Goal: Find specific page/section: Find specific page/section

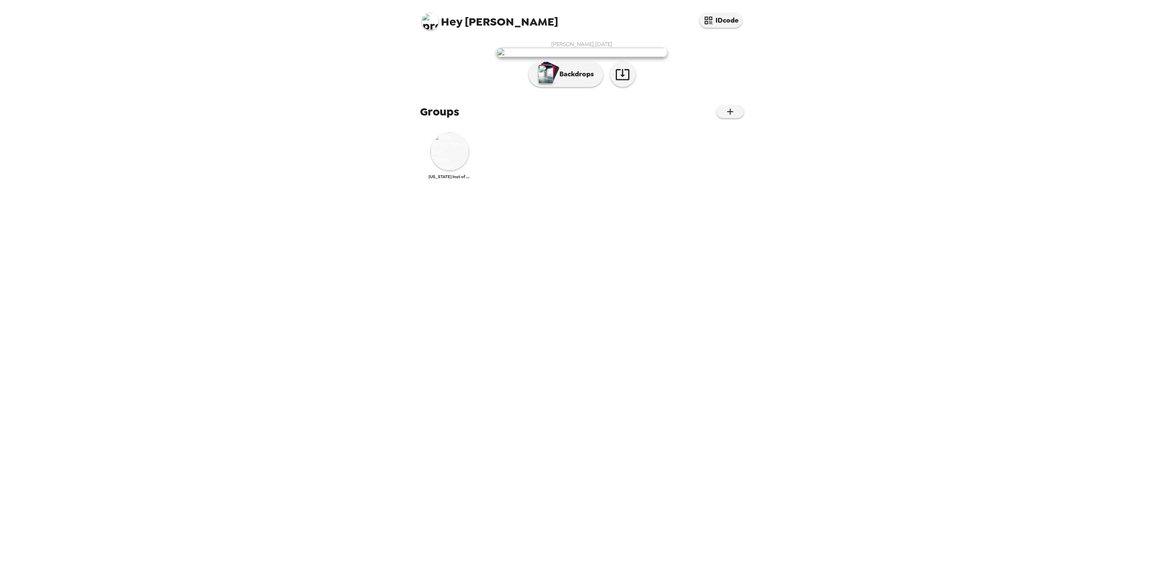
click at [449, 171] on img at bounding box center [450, 151] width 38 height 38
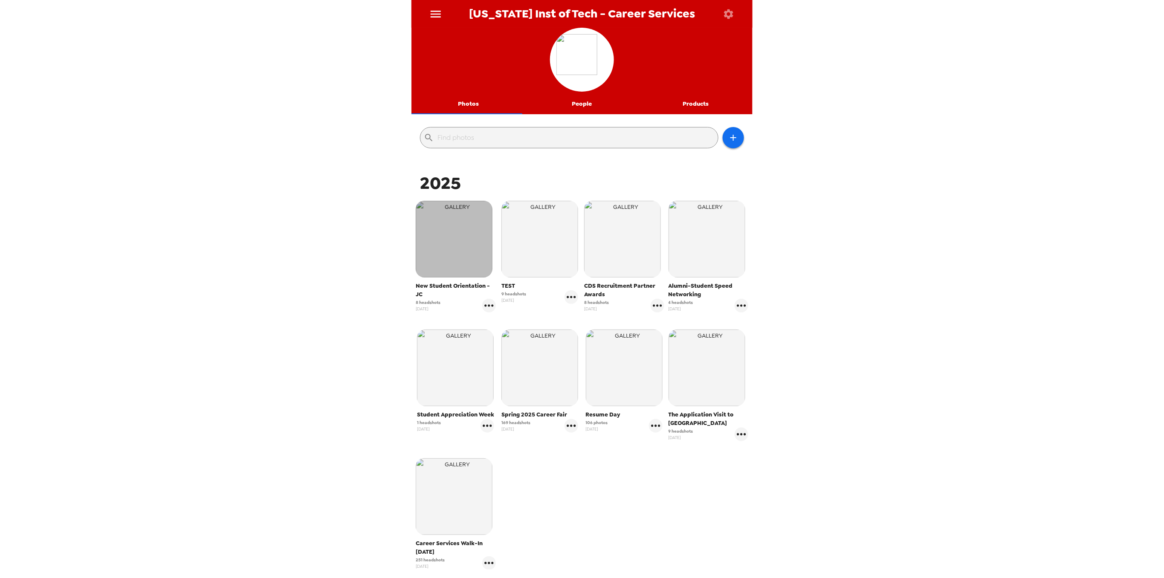
click at [450, 240] on img "button" at bounding box center [454, 239] width 77 height 77
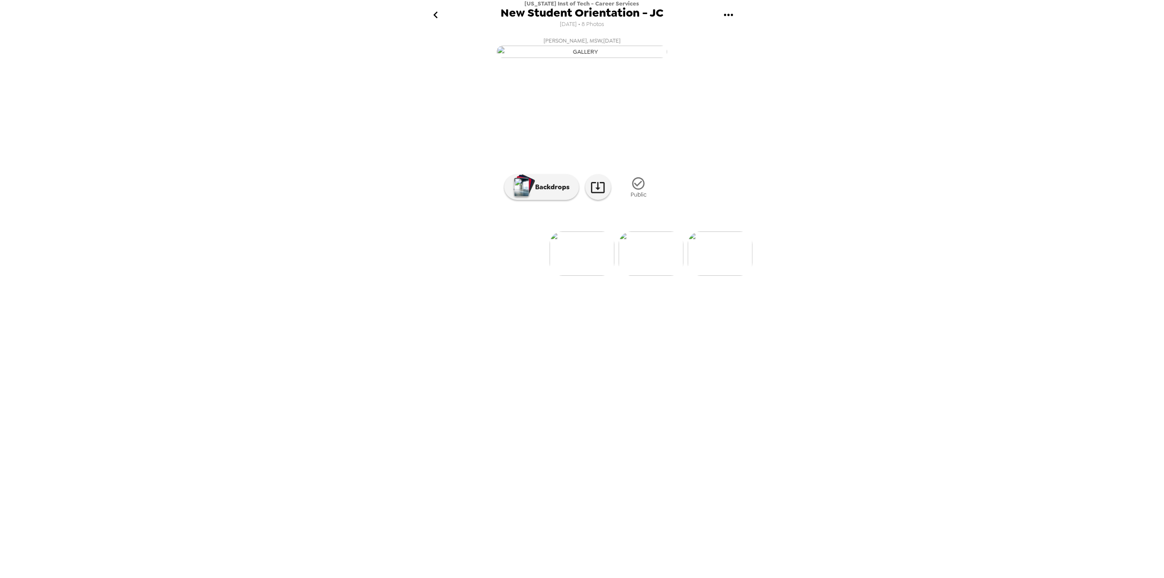
click at [659, 276] on img at bounding box center [651, 254] width 65 height 44
click at [507, 276] on img at bounding box center [513, 254] width 65 height 44
click at [639, 276] on img at bounding box center [651, 254] width 65 height 44
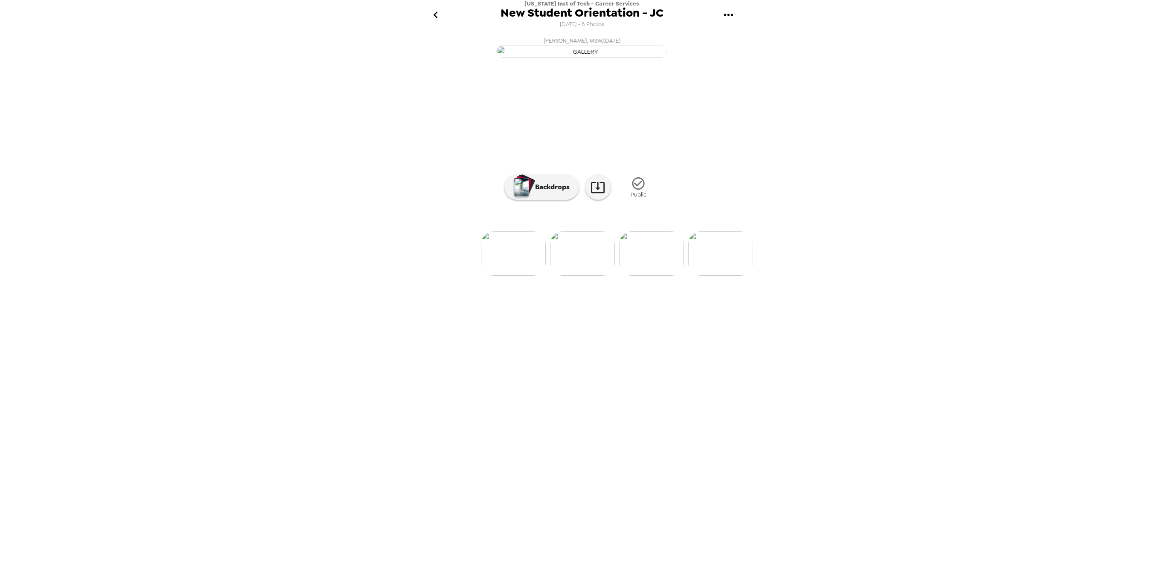
click at [646, 276] on img at bounding box center [651, 254] width 65 height 44
click at [645, 276] on img at bounding box center [652, 254] width 65 height 44
click at [650, 276] on img at bounding box center [652, 254] width 65 height 44
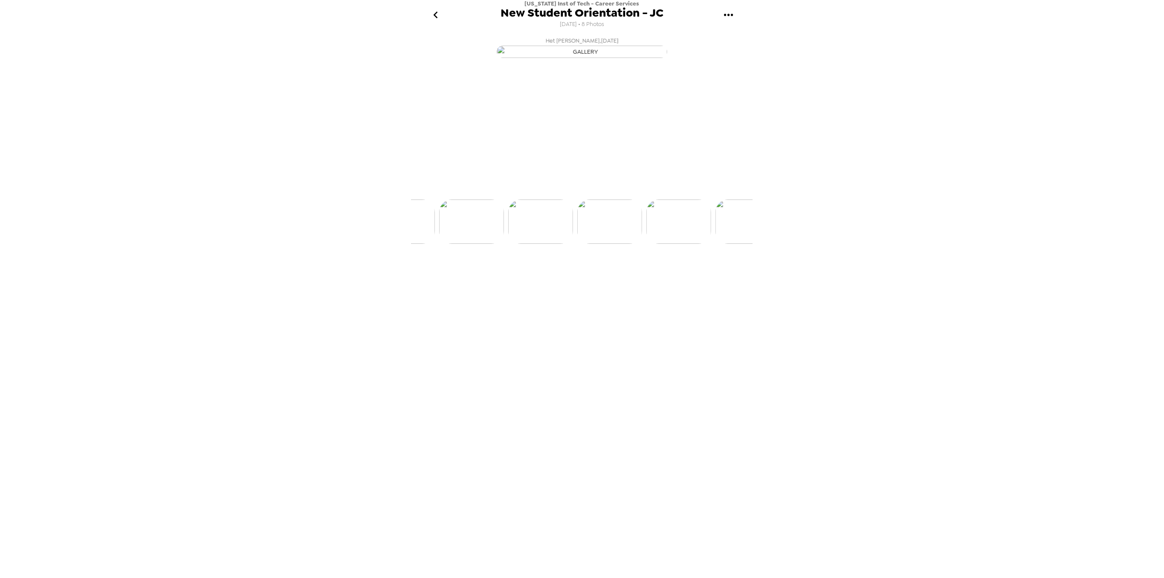
scroll to position [0, 275]
click at [659, 276] on img at bounding box center [653, 254] width 65 height 44
click at [658, 276] on img at bounding box center [653, 254] width 65 height 44
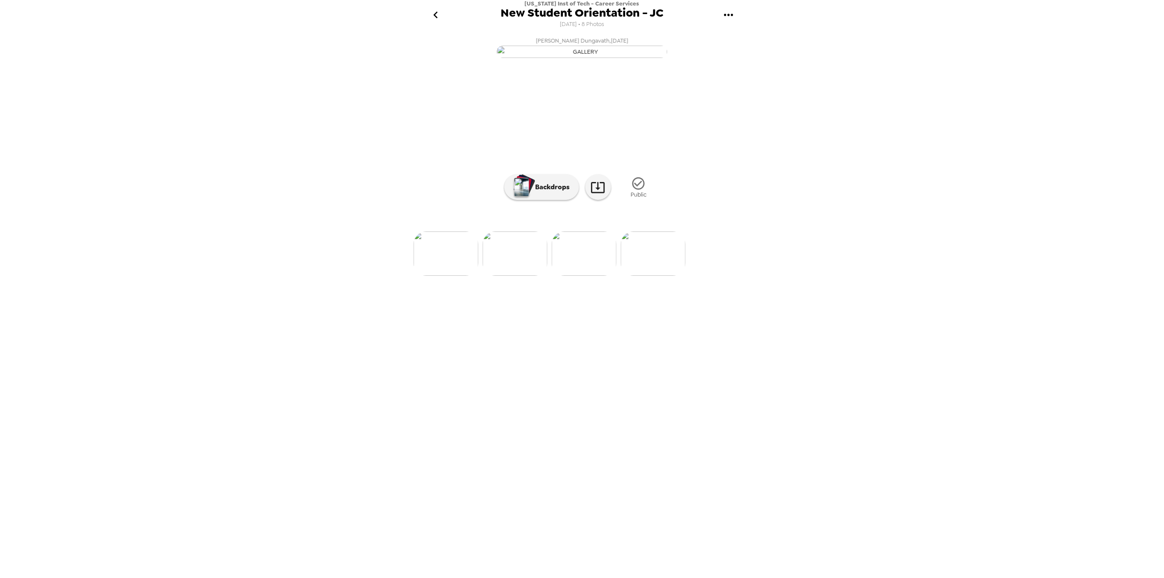
click at [660, 276] on img at bounding box center [653, 254] width 65 height 44
click at [553, 192] on p "Backdrops" at bounding box center [550, 187] width 39 height 10
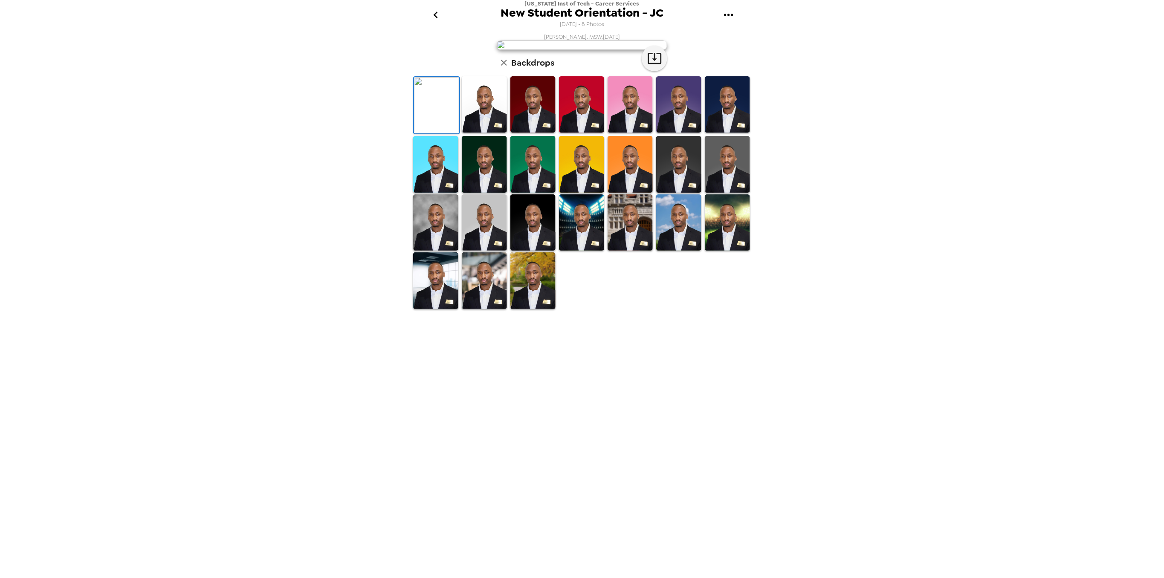
click at [438, 17] on icon "go back" at bounding box center [435, 15] width 4 height 7
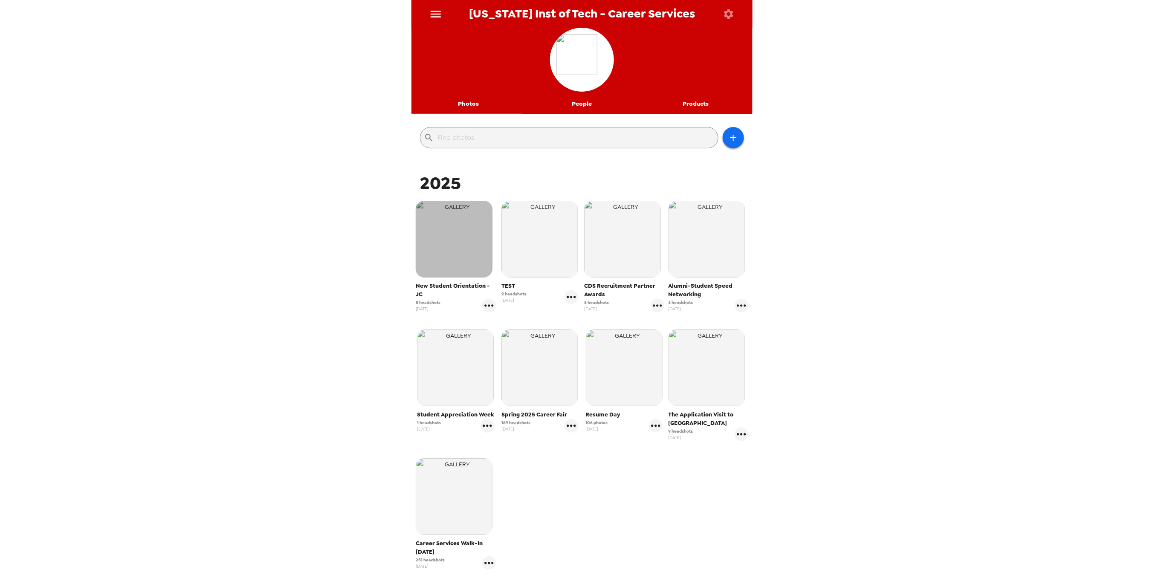
click at [449, 232] on img "button" at bounding box center [454, 239] width 77 height 77
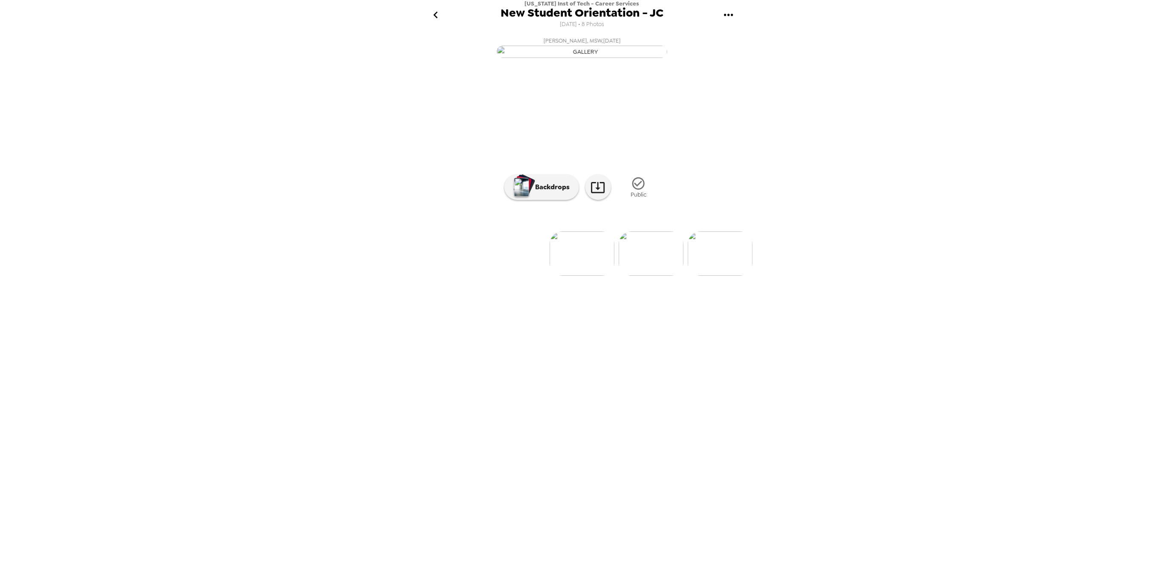
drag, startPoint x: 589, startPoint y: 126, endPoint x: 591, endPoint y: 140, distance: 14.7
click at [589, 58] on img "button" at bounding box center [582, 52] width 171 height 12
click at [604, 58] on img "button" at bounding box center [582, 52] width 171 height 12
click at [644, 276] on img at bounding box center [651, 254] width 65 height 44
click at [513, 276] on img at bounding box center [513, 254] width 65 height 44
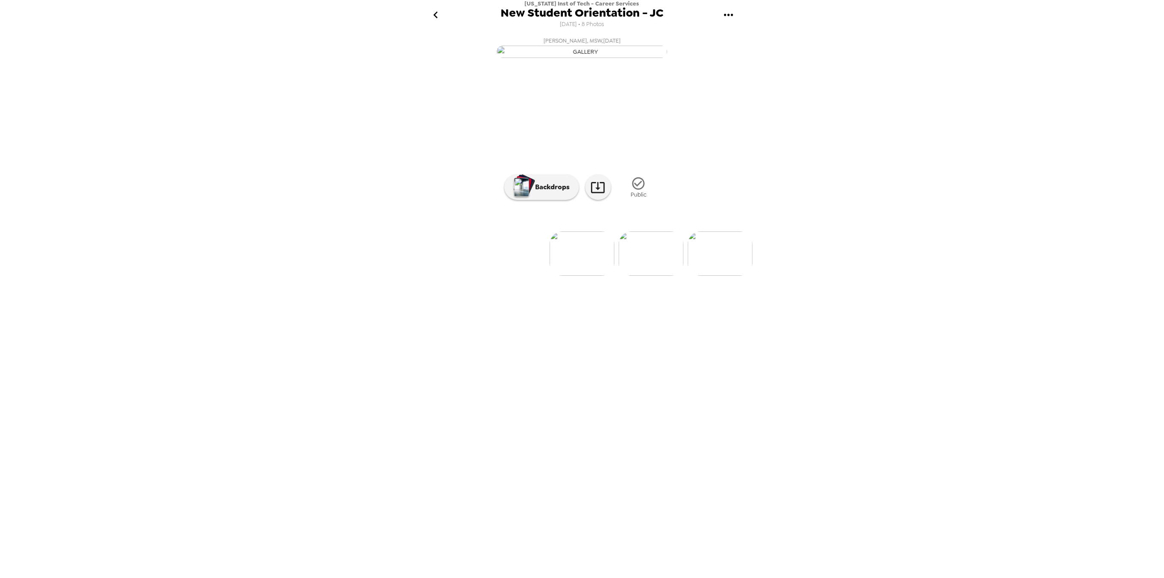
click at [640, 276] on img at bounding box center [651, 254] width 65 height 44
click at [638, 276] on img at bounding box center [651, 254] width 65 height 44
click at [639, 276] on img at bounding box center [652, 254] width 65 height 44
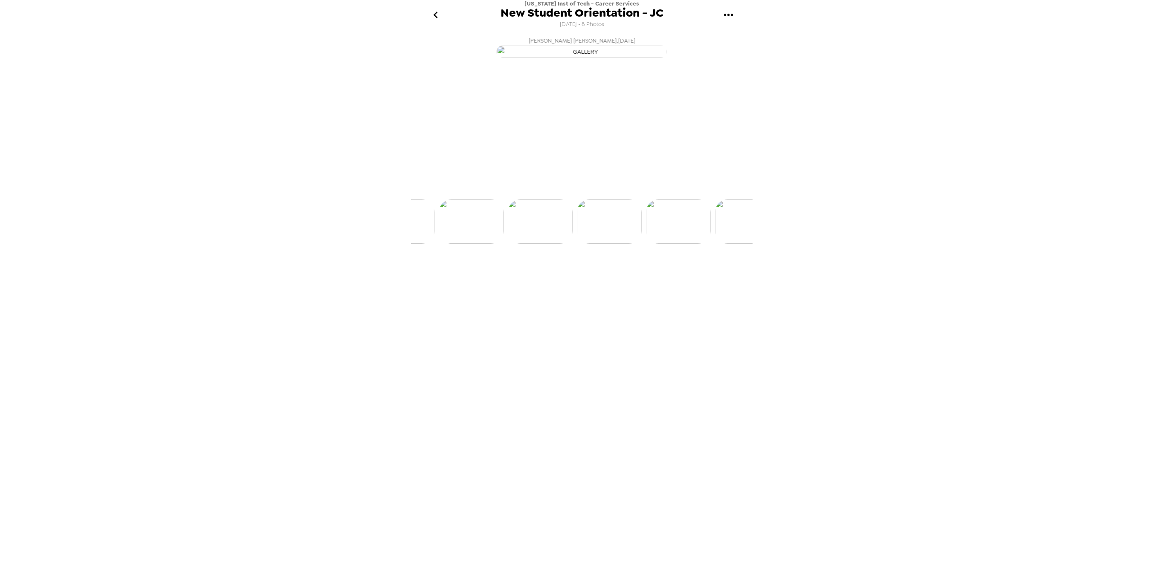
scroll to position [0, 206]
click at [656, 276] on img at bounding box center [652, 254] width 65 height 44
click at [646, 276] on img at bounding box center [653, 254] width 65 height 44
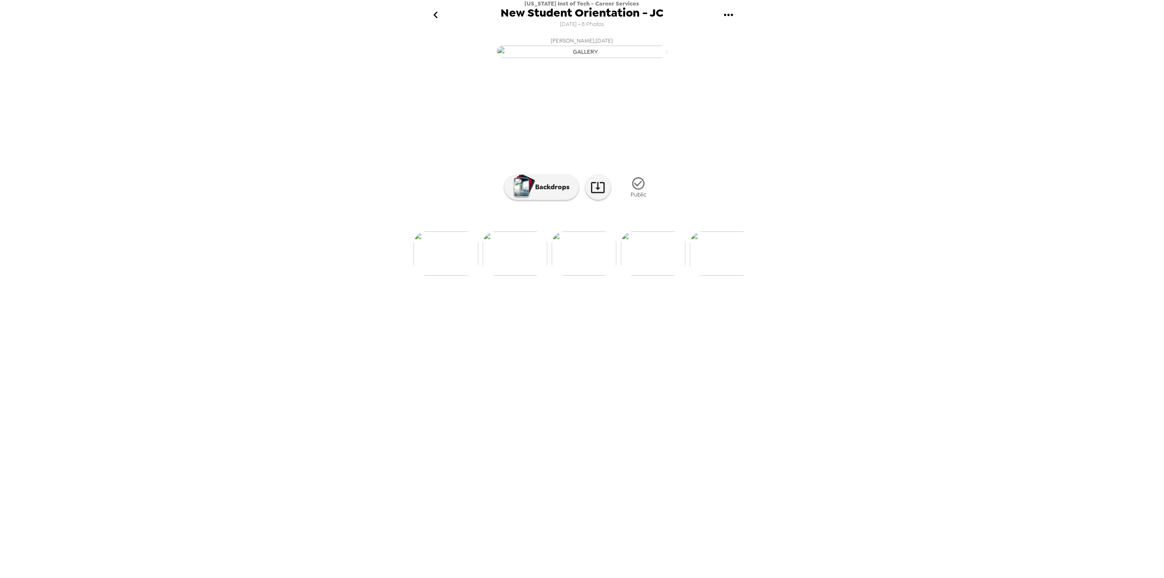
drag, startPoint x: 648, startPoint y: 339, endPoint x: 673, endPoint y: 340, distance: 25.2
click at [649, 276] on img at bounding box center [653, 254] width 65 height 44
click at [654, 276] on img at bounding box center [653, 254] width 65 height 44
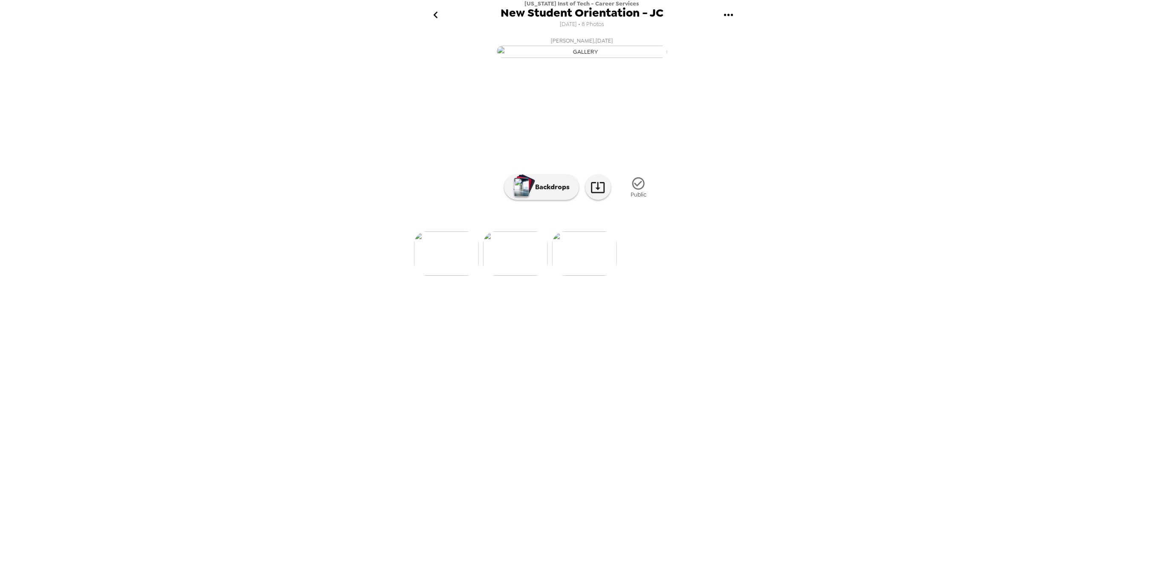
click at [438, 16] on icon "go back" at bounding box center [436, 15] width 14 height 14
